Goal: Information Seeking & Learning: Learn about a topic

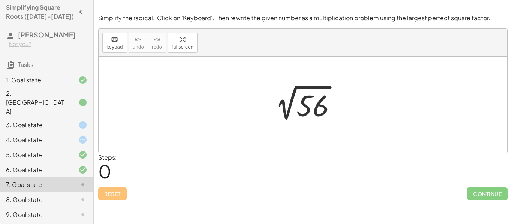
click at [63, 121] on div "3. Goal state" at bounding box center [36, 125] width 60 height 9
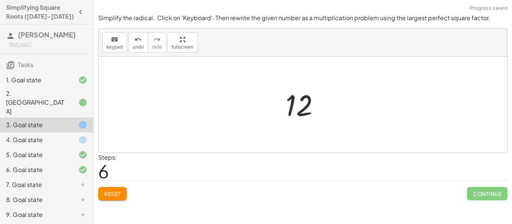
click at [115, 197] on span "Reset" at bounding box center [112, 194] width 16 height 7
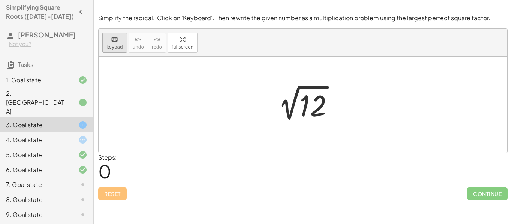
click at [122, 47] on button "keyboard keypad" at bounding box center [114, 43] width 25 height 20
click at [314, 110] on div at bounding box center [312, 106] width 27 height 33
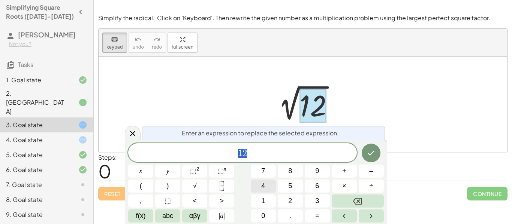
click at [262, 190] on span "4" at bounding box center [263, 186] width 4 height 10
click at [348, 184] on button "×" at bounding box center [344, 186] width 25 height 13
click at [321, 194] on div "4 · ​ x y ⬚ 2 ⬚ n 7 8 9 + – ( ) √ 4 5 6 × ÷ , ⬚ < > 1 2 3 f(x) abc αβγ | a | 0 …" at bounding box center [256, 183] width 256 height 79
click at [317, 198] on span "3" at bounding box center [317, 201] width 4 height 10
click at [366, 153] on button "Done" at bounding box center [371, 153] width 19 height 19
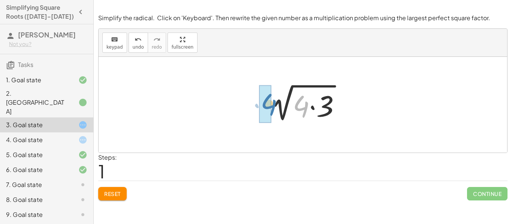
drag, startPoint x: 303, startPoint y: 117, endPoint x: 270, endPoint y: 115, distance: 33.0
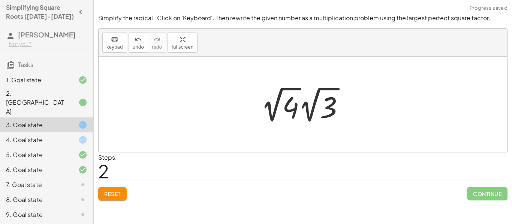
click at [277, 111] on div at bounding box center [305, 104] width 97 height 41
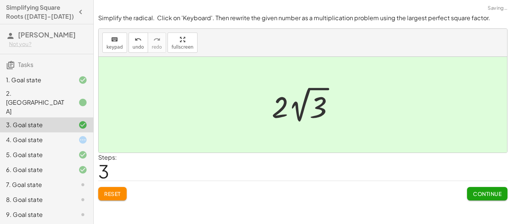
click at [477, 199] on button "Continue" at bounding box center [487, 193] width 40 height 13
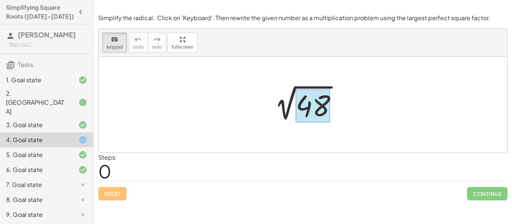
click at [320, 102] on div at bounding box center [313, 106] width 34 height 33
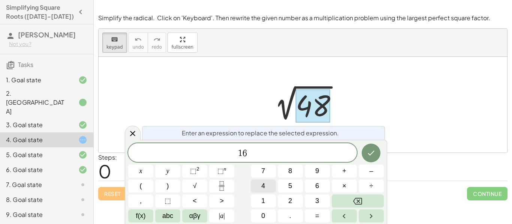
click at [344, 193] on button "×" at bounding box center [344, 186] width 25 height 13
click at [368, 153] on icon "Done" at bounding box center [371, 153] width 9 height 9
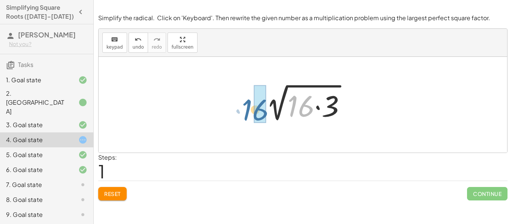
drag, startPoint x: 294, startPoint y: 103, endPoint x: 248, endPoint y: 106, distance: 46.6
click at [248, 106] on div "2 √ 48 · 16 2 √ ( · 16 · 3 )" at bounding box center [303, 105] width 409 height 96
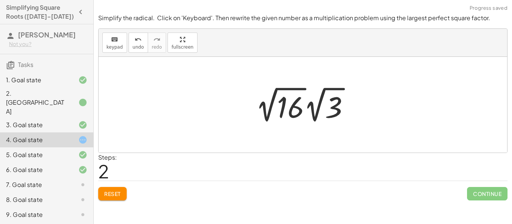
click at [276, 109] on div at bounding box center [305, 104] width 107 height 41
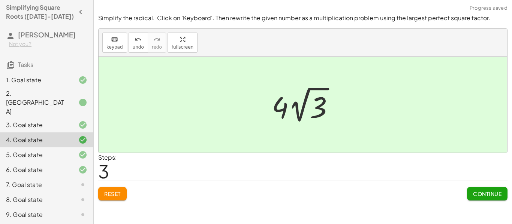
click at [477, 199] on button "Continue" at bounding box center [487, 193] width 40 height 13
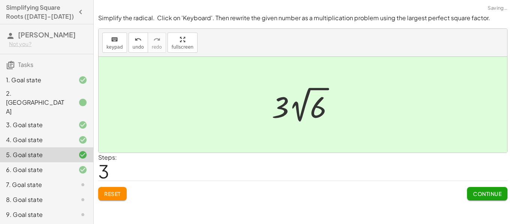
click at [477, 199] on button "Continue" at bounding box center [487, 193] width 40 height 13
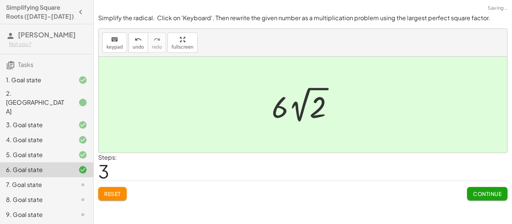
click at [477, 199] on button "Continue" at bounding box center [487, 193] width 40 height 13
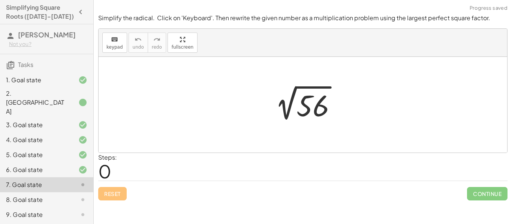
click at [326, 112] on div at bounding box center [305, 105] width 81 height 38
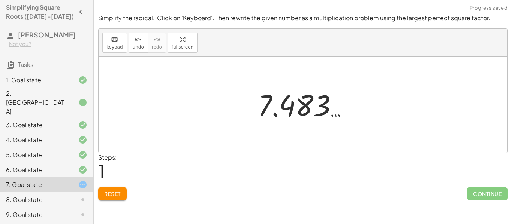
click at [112, 192] on span "Reset" at bounding box center [112, 194] width 16 height 7
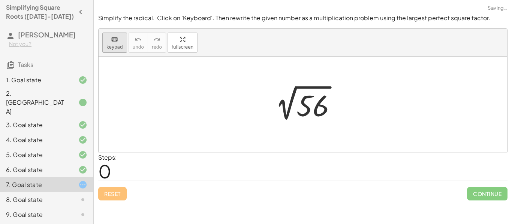
click at [115, 40] on icon "keyboard" at bounding box center [114, 39] width 7 height 9
click at [321, 115] on div at bounding box center [312, 106] width 33 height 33
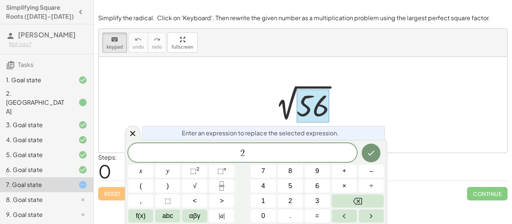
click at [346, 189] on span "×" at bounding box center [344, 186] width 4 height 10
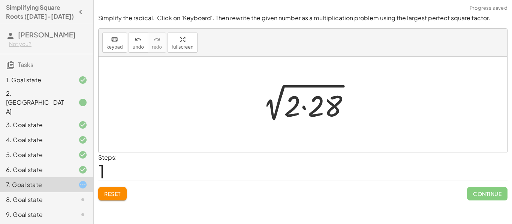
click at [328, 102] on div at bounding box center [306, 105] width 106 height 39
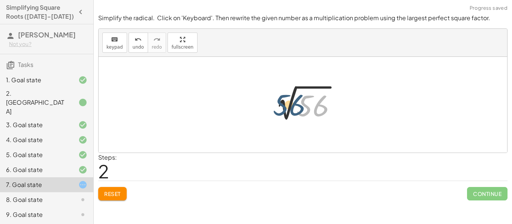
drag, startPoint x: 301, startPoint y: 111, endPoint x: 263, endPoint y: 111, distance: 37.5
click at [263, 111] on div "2 √ 56 2 √ ( · 2 · 28 ) 56 2 √ 56" at bounding box center [302, 105] width 90 height 42
click at [100, 198] on button "Reset" at bounding box center [112, 193] width 28 height 13
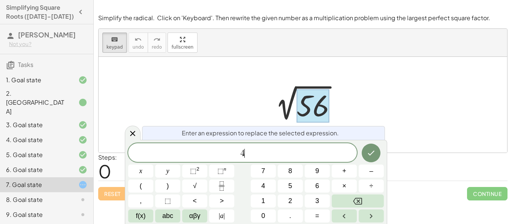
click at [341, 187] on button "×" at bounding box center [344, 186] width 25 height 13
click at [269, 204] on button "1" at bounding box center [263, 201] width 25 height 13
click at [266, 189] on button "4" at bounding box center [263, 186] width 25 height 13
click at [369, 158] on button "Done" at bounding box center [371, 153] width 19 height 19
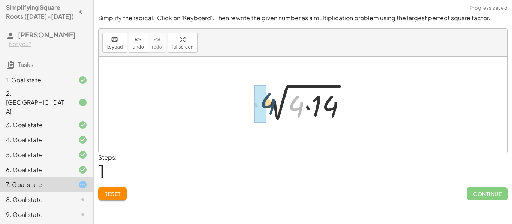
drag, startPoint x: 298, startPoint y: 104, endPoint x: 263, endPoint y: 102, distance: 34.9
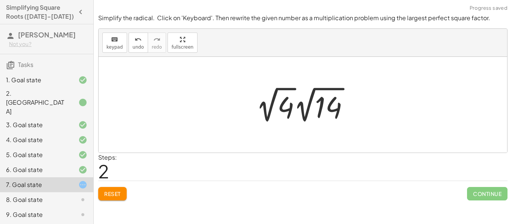
click at [283, 110] on div at bounding box center [305, 104] width 106 height 41
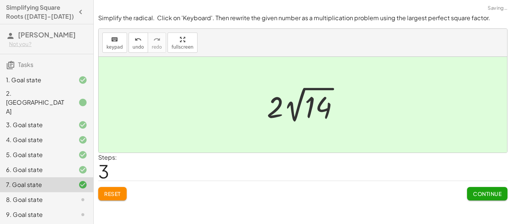
click at [480, 199] on button "Continue" at bounding box center [487, 193] width 40 height 13
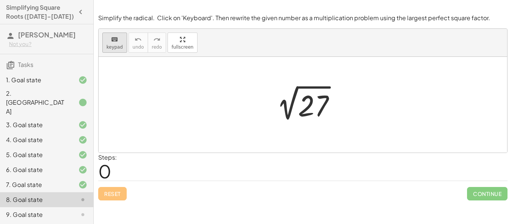
click at [109, 46] on span "keypad" at bounding box center [114, 47] width 16 height 5
click at [315, 109] on div at bounding box center [313, 106] width 30 height 33
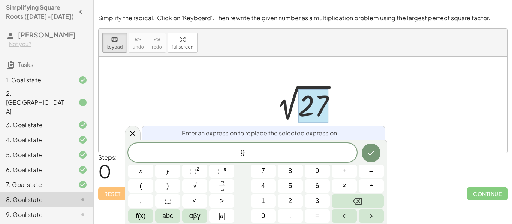
click at [344, 183] on span "×" at bounding box center [344, 186] width 4 height 10
click at [376, 153] on icon "Done" at bounding box center [371, 153] width 9 height 9
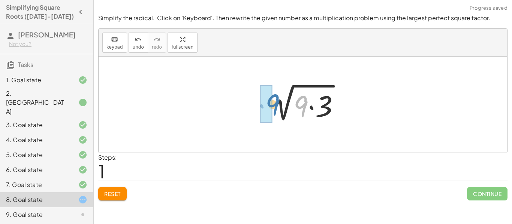
drag, startPoint x: 303, startPoint y: 117, endPoint x: 269, endPoint y: 116, distance: 34.1
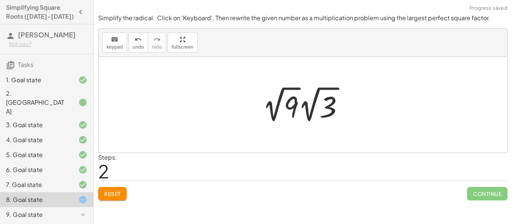
click at [284, 112] on div at bounding box center [306, 104] width 95 height 41
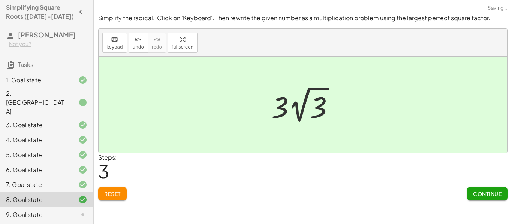
click at [485, 193] on span "Continue" at bounding box center [487, 194] width 28 height 7
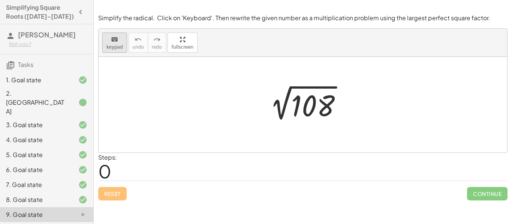
click at [117, 41] on icon "keyboard" at bounding box center [114, 39] width 7 height 9
click at [281, 100] on div at bounding box center [281, 92] width 8 height 16
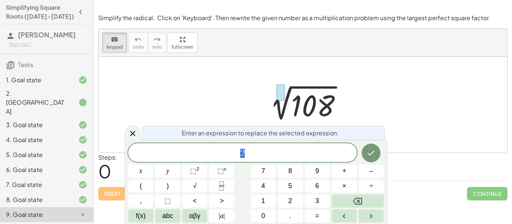
click at [314, 108] on div at bounding box center [306, 105] width 92 height 38
click at [356, 105] on div at bounding box center [303, 105] width 409 height 96
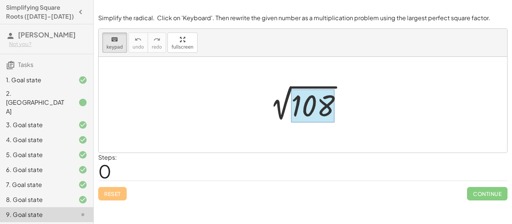
click at [322, 114] on div at bounding box center [312, 106] width 43 height 33
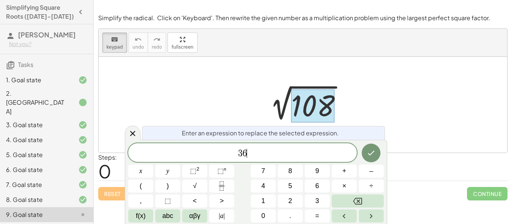
click at [322, 200] on button "3" at bounding box center [317, 201] width 25 height 13
click at [351, 187] on button "×" at bounding box center [344, 186] width 25 height 13
click at [313, 202] on button "3" at bounding box center [317, 201] width 25 height 13
click at [368, 153] on icon "Done" at bounding box center [371, 153] width 9 height 9
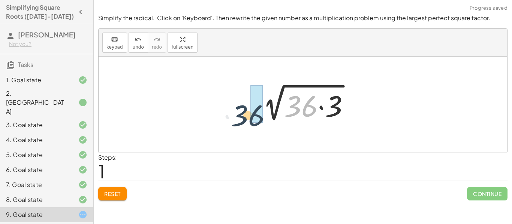
drag, startPoint x: 295, startPoint y: 112, endPoint x: 224, endPoint y: 123, distance: 71.6
click at [224, 123] on div "2 √ 108 · 36 2 √ ( · 36 · 3 )" at bounding box center [303, 105] width 409 height 96
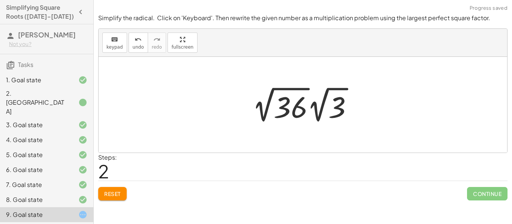
click at [297, 102] on div at bounding box center [305, 104] width 114 height 41
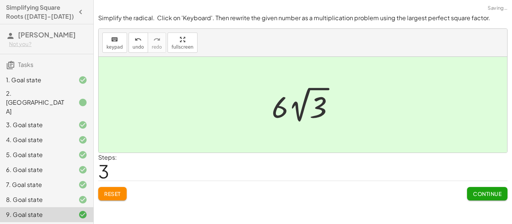
click at [488, 199] on button "Continue" at bounding box center [487, 193] width 40 height 13
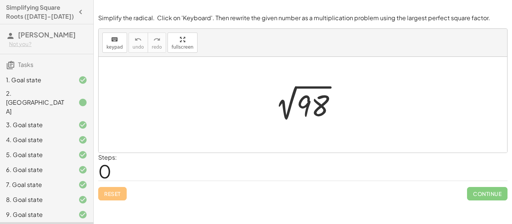
scroll to position [1, 0]
click at [306, 113] on div at bounding box center [305, 105] width 81 height 38
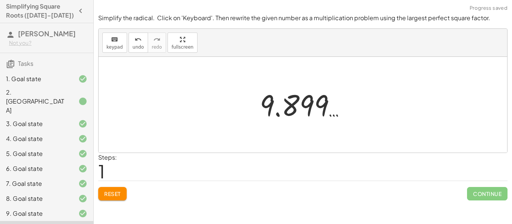
click at [107, 198] on button "Reset" at bounding box center [112, 193] width 28 height 13
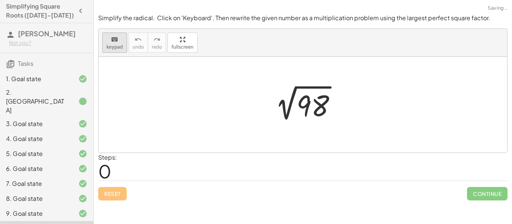
click at [109, 52] on button "keyboard keypad" at bounding box center [114, 43] width 25 height 20
click at [329, 106] on div at bounding box center [312, 106] width 33 height 33
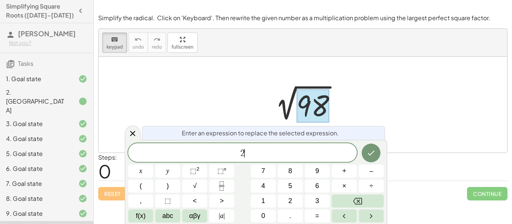
click at [340, 190] on button "×" at bounding box center [344, 186] width 25 height 13
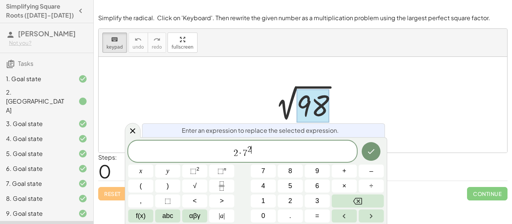
click at [153, 165] on div at bounding box center [140, 171] width 25 height 13
click at [370, 154] on icon "Done" at bounding box center [371, 152] width 7 height 5
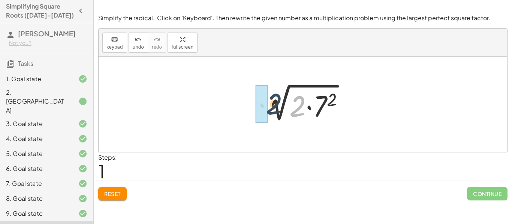
drag, startPoint x: 294, startPoint y: 111, endPoint x: 247, endPoint y: 106, distance: 46.8
click at [247, 106] on div "2 √ 98 · 2 2 √ ( · 2 · 7 2 )" at bounding box center [303, 105] width 409 height 96
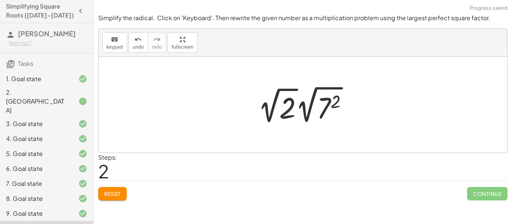
click at [291, 107] on div at bounding box center [305, 105] width 103 height 43
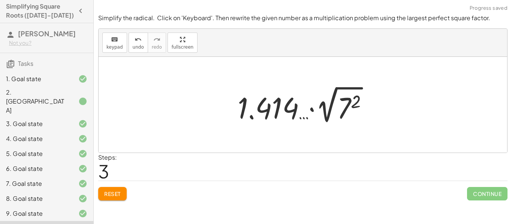
click at [390, 148] on div at bounding box center [303, 105] width 409 height 96
click at [283, 121] on div at bounding box center [306, 105] width 144 height 43
click at [137, 38] on icon "undo" at bounding box center [138, 39] width 7 height 9
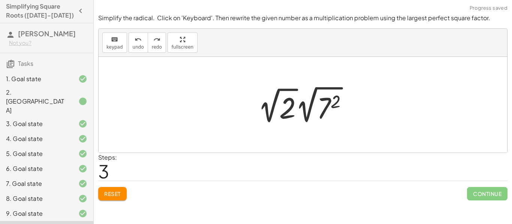
click at [332, 105] on div at bounding box center [305, 105] width 103 height 43
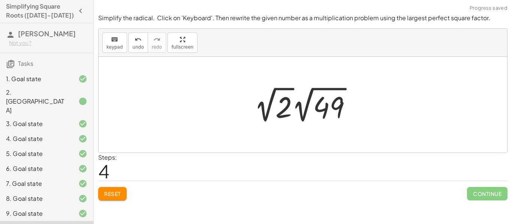
click at [341, 112] on div at bounding box center [305, 104] width 111 height 41
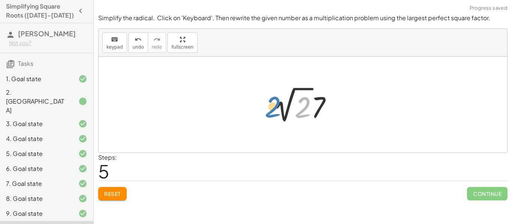
drag, startPoint x: 304, startPoint y: 114, endPoint x: 271, endPoint y: 114, distance: 32.2
click at [271, 114] on div at bounding box center [305, 104] width 72 height 41
click at [296, 115] on div at bounding box center [305, 104] width 72 height 41
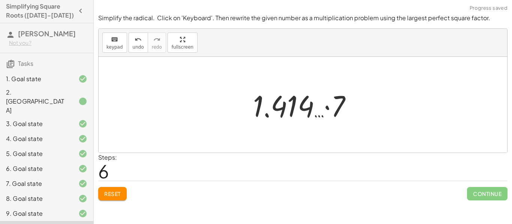
click at [117, 192] on span "Reset" at bounding box center [112, 194] width 16 height 7
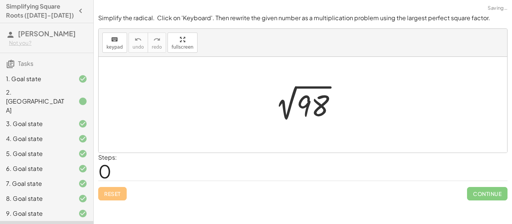
click at [117, 192] on div "Reset Continue" at bounding box center [302, 191] width 409 height 20
click at [319, 114] on div at bounding box center [305, 105] width 81 height 38
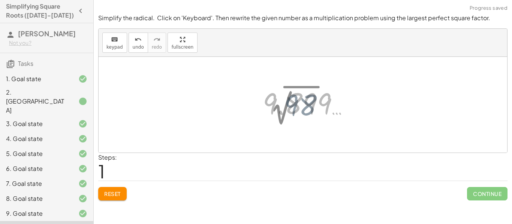
click at [110, 191] on span "Reset" at bounding box center [112, 194] width 16 height 7
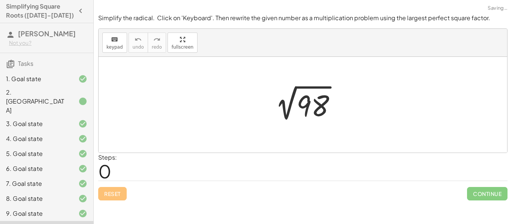
click at [110, 191] on div "Reset Continue" at bounding box center [302, 191] width 409 height 20
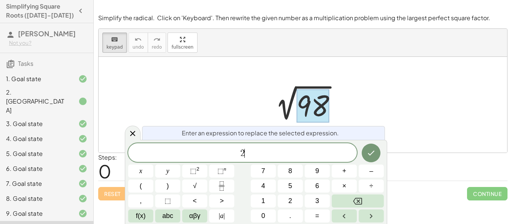
click at [342, 190] on span "×" at bounding box center [344, 186] width 4 height 10
click at [269, 171] on button "7" at bounding box center [263, 171] width 25 height 13
click at [190, 167] on span "⬚ 2" at bounding box center [194, 171] width 9 height 10
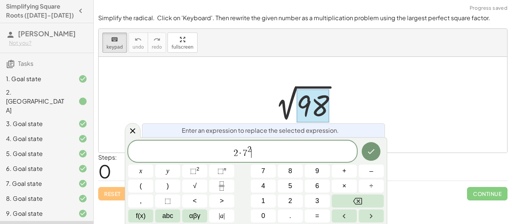
click at [199, 167] on sup "2" at bounding box center [197, 169] width 3 height 6
click at [371, 151] on icon "Done" at bounding box center [371, 151] width 9 height 9
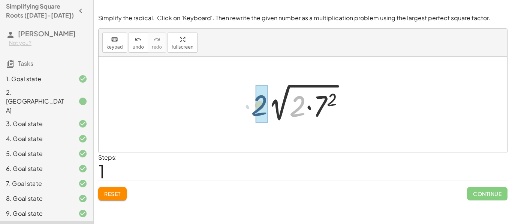
drag, startPoint x: 297, startPoint y: 105, endPoint x: 259, endPoint y: 104, distance: 38.2
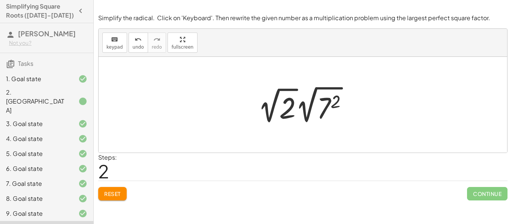
click at [287, 109] on div at bounding box center [305, 105] width 103 height 43
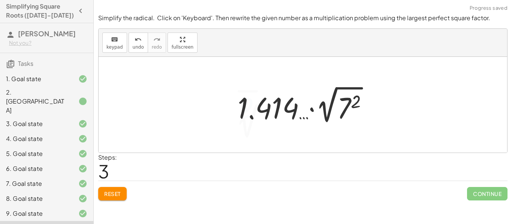
click at [287, 109] on div at bounding box center [306, 105] width 144 height 43
click at [138, 42] on icon "undo" at bounding box center [138, 39] width 7 height 9
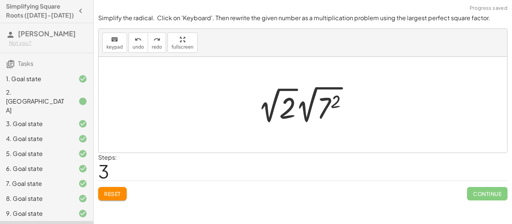
click at [328, 114] on div at bounding box center [305, 105] width 103 height 43
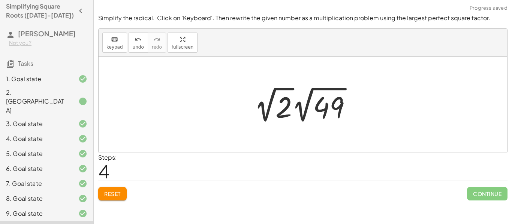
click at [319, 109] on div at bounding box center [305, 104] width 111 height 41
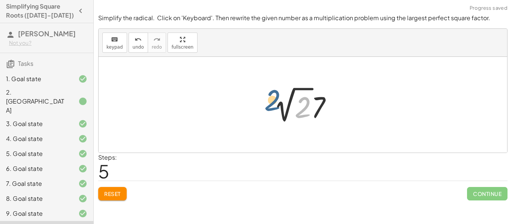
drag, startPoint x: 305, startPoint y: 115, endPoint x: 265, endPoint y: 106, distance: 40.7
click at [265, 106] on div "2 √ 98 2 √ ( · 2 · 7 2 ) · 2 √ 2 · 2 √ ( 7 2 ) · 2 √ 2 · 2 √ 49 2 · 2 √ 2 · 7" at bounding box center [302, 104] width 81 height 45
click at [291, 108] on div at bounding box center [305, 104] width 72 height 41
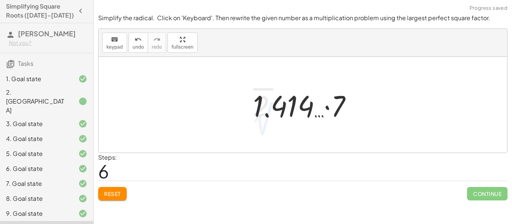
click at [291, 108] on div at bounding box center [305, 105] width 112 height 39
click at [108, 195] on span "Reset" at bounding box center [112, 194] width 16 height 7
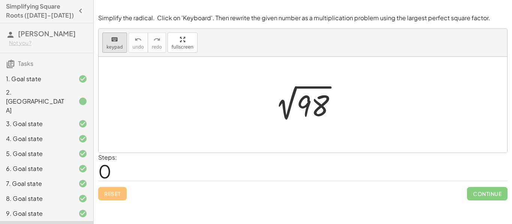
click at [119, 49] on span "keypad" at bounding box center [114, 47] width 16 height 5
click at [317, 111] on div at bounding box center [312, 106] width 33 height 33
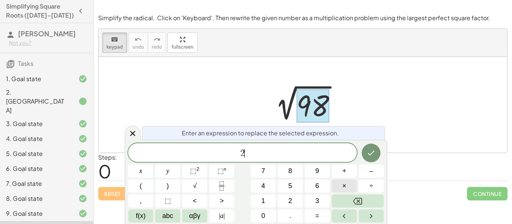
click at [350, 185] on button "×" at bounding box center [344, 186] width 25 height 13
click at [348, 185] on button "×" at bounding box center [344, 186] width 25 height 13
click at [376, 156] on button "Done" at bounding box center [371, 153] width 19 height 19
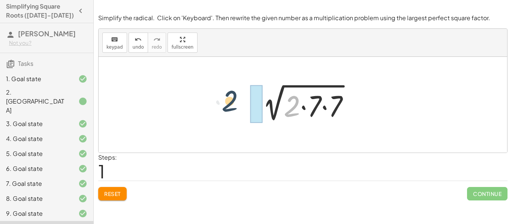
drag, startPoint x: 290, startPoint y: 109, endPoint x: 224, endPoint y: 104, distance: 65.8
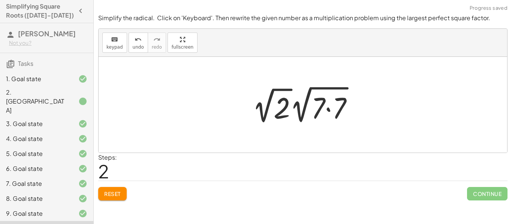
click at [322, 109] on div at bounding box center [305, 105] width 114 height 43
click at [281, 109] on div at bounding box center [305, 105] width 114 height 43
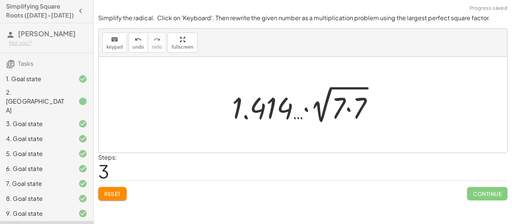
click at [334, 114] on div at bounding box center [305, 105] width 154 height 43
click at [138, 47] on span "undo" at bounding box center [138, 47] width 11 height 5
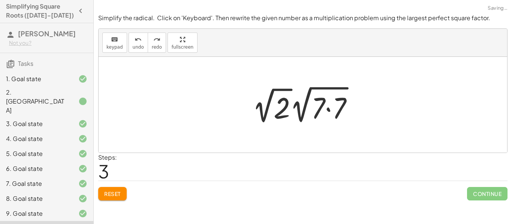
click at [330, 114] on div at bounding box center [305, 105] width 114 height 43
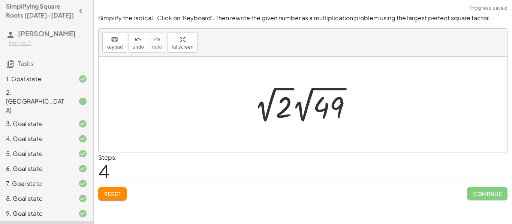
click at [275, 111] on div at bounding box center [305, 104] width 111 height 41
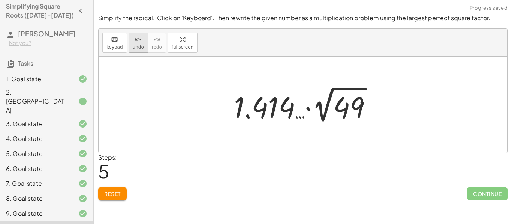
click at [135, 36] on icon "undo" at bounding box center [138, 39] width 7 height 9
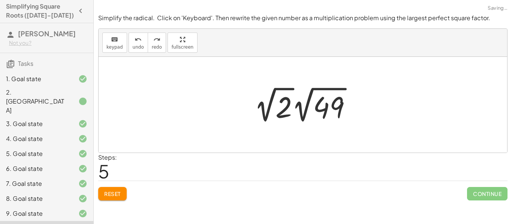
click at [315, 109] on div at bounding box center [305, 104] width 111 height 41
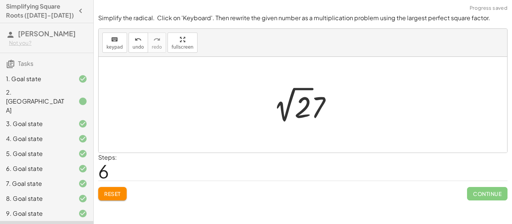
click at [319, 110] on div at bounding box center [305, 104] width 72 height 41
click at [120, 197] on span "Reset" at bounding box center [112, 194] width 16 height 7
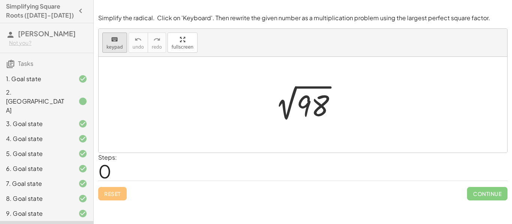
click at [108, 39] on div "keyboard" at bounding box center [114, 39] width 16 height 9
click at [301, 110] on div at bounding box center [312, 106] width 33 height 33
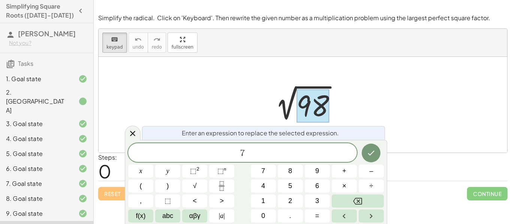
click at [346, 188] on span "×" at bounding box center [344, 186] width 4 height 10
click at [347, 190] on button "×" at bounding box center [344, 186] width 25 height 13
click at [368, 161] on button "Done" at bounding box center [371, 153] width 19 height 19
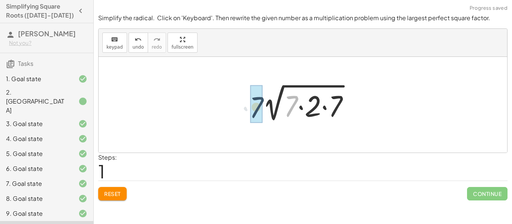
drag, startPoint x: 294, startPoint y: 105, endPoint x: 259, endPoint y: 106, distance: 35.2
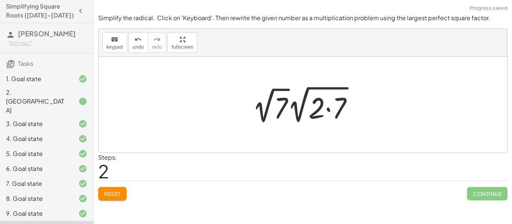
click at [345, 111] on div at bounding box center [305, 105] width 114 height 43
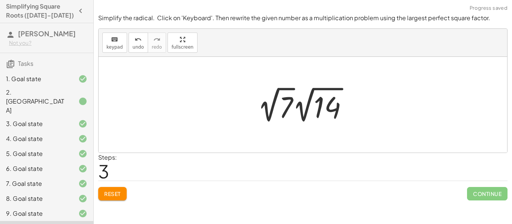
click at [333, 108] on div at bounding box center [306, 104] width 104 height 41
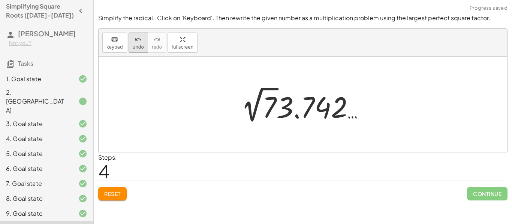
click at [142, 51] on button "undo undo" at bounding box center [138, 43] width 19 height 20
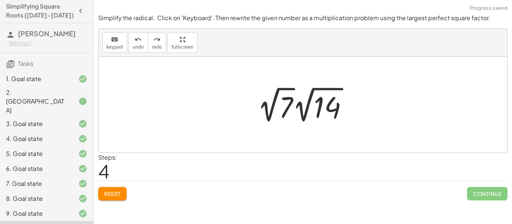
click at [287, 112] on div at bounding box center [306, 104] width 104 height 41
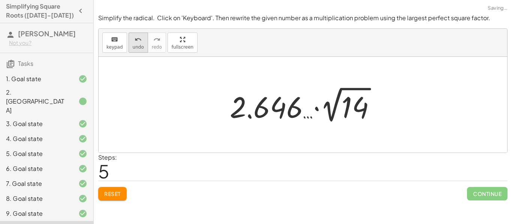
click at [134, 45] on span "undo" at bounding box center [138, 47] width 11 height 5
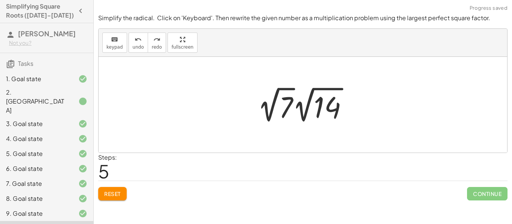
click at [120, 190] on button "Reset" at bounding box center [112, 193] width 28 height 13
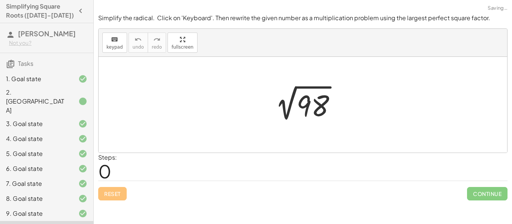
click at [313, 108] on div at bounding box center [305, 105] width 81 height 38
click at [118, 193] on span "Reset" at bounding box center [112, 194] width 16 height 7
click at [109, 38] on div "keyboard" at bounding box center [114, 39] width 16 height 9
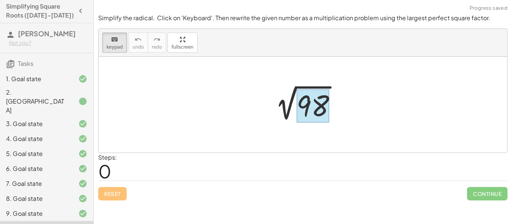
click at [309, 116] on div at bounding box center [312, 106] width 33 height 33
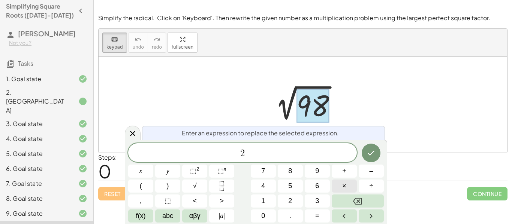
click at [349, 185] on button "×" at bounding box center [344, 186] width 25 height 13
click at [347, 186] on button "×" at bounding box center [344, 186] width 25 height 13
click at [379, 154] on button "Done" at bounding box center [371, 153] width 19 height 19
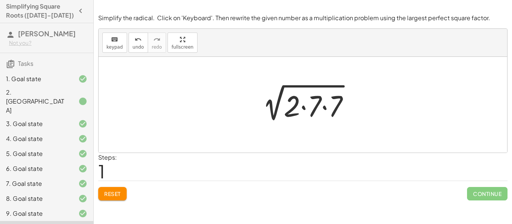
click at [114, 203] on div "Simplify the radical. Click on 'Keyboard'. Then rewrite the given number as a m…" at bounding box center [303, 107] width 418 height 196
click at [113, 199] on button "Reset" at bounding box center [112, 193] width 28 height 13
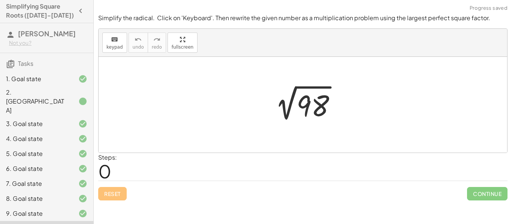
click at [111, 53] on div "keyboard keypad undo [PERSON_NAME] redo fullscreen" at bounding box center [303, 43] width 409 height 28
click at [111, 39] on icon "keyboard" at bounding box center [114, 39] width 7 height 9
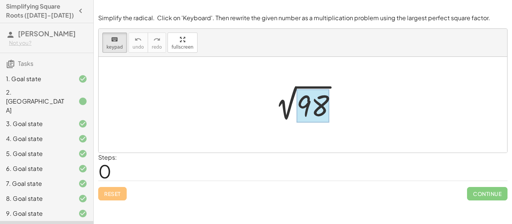
click at [315, 105] on div at bounding box center [312, 106] width 33 height 33
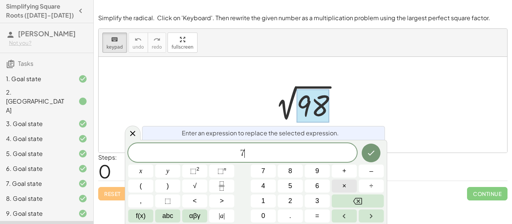
click at [341, 190] on button "×" at bounding box center [344, 186] width 25 height 13
click at [353, 191] on button "×" at bounding box center [344, 186] width 25 height 13
click at [377, 153] on button "Done" at bounding box center [371, 153] width 19 height 19
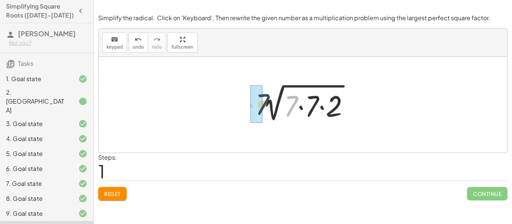
drag, startPoint x: 293, startPoint y: 102, endPoint x: 251, endPoint y: 100, distance: 42.0
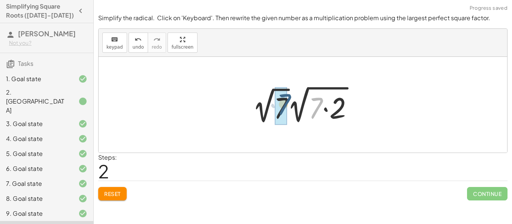
drag, startPoint x: 315, startPoint y: 108, endPoint x: 274, endPoint y: 106, distance: 40.9
click at [274, 106] on div at bounding box center [305, 105] width 114 height 43
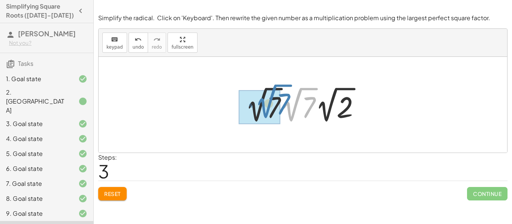
drag, startPoint x: 295, startPoint y: 111, endPoint x: 265, endPoint y: 109, distance: 29.7
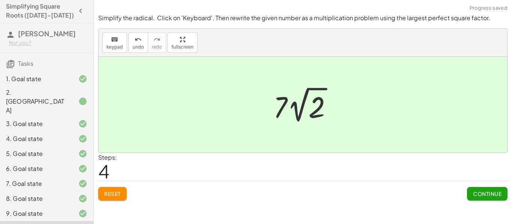
click at [270, 110] on div at bounding box center [305, 104] width 72 height 41
click at [490, 195] on span "Continue" at bounding box center [487, 194] width 28 height 7
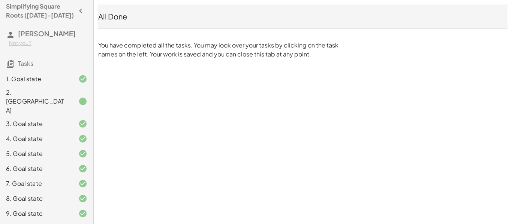
click at [0, 0] on div "Simplifying Square Roots ([DATE]-[DATE]) [PERSON_NAME] Not you? Tasks 1. Goal s…" at bounding box center [0, 0] width 0 height 0
